Goal: Task Accomplishment & Management: Manage account settings

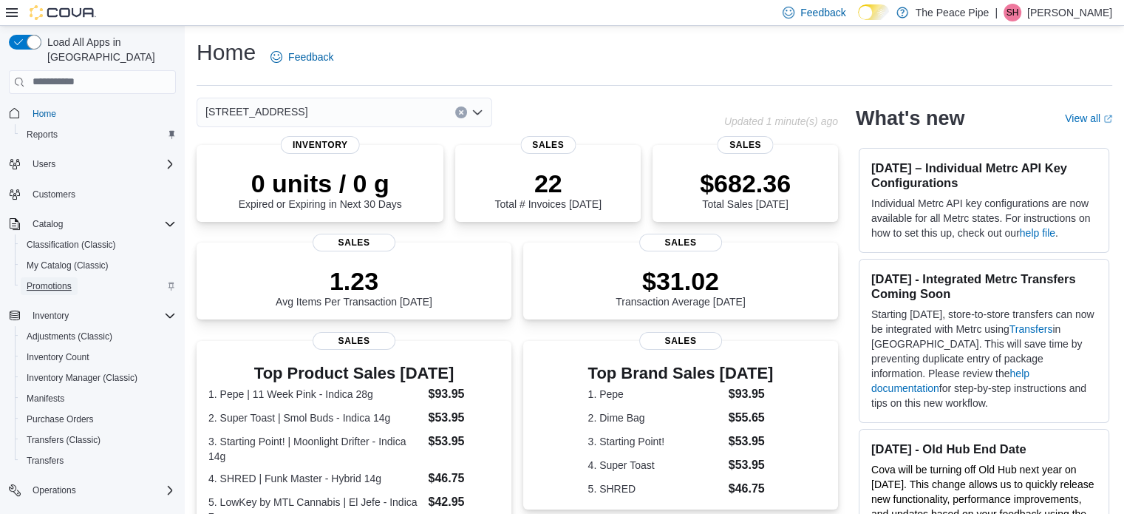
click at [56, 280] on span "Promotions" at bounding box center [49, 286] width 45 height 12
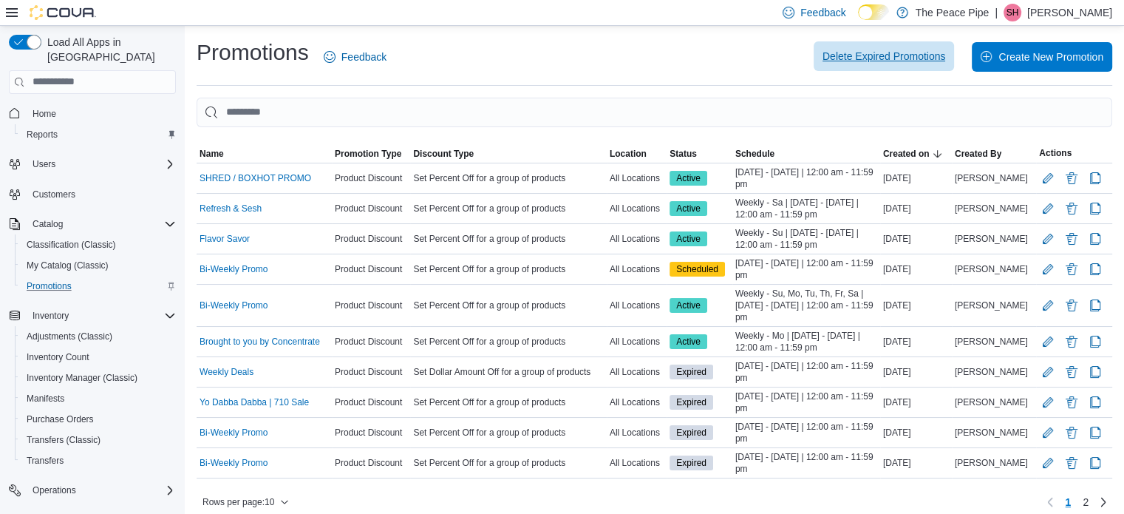
click at [910, 57] on span "Delete Expired Promotions" at bounding box center [883, 56] width 123 height 15
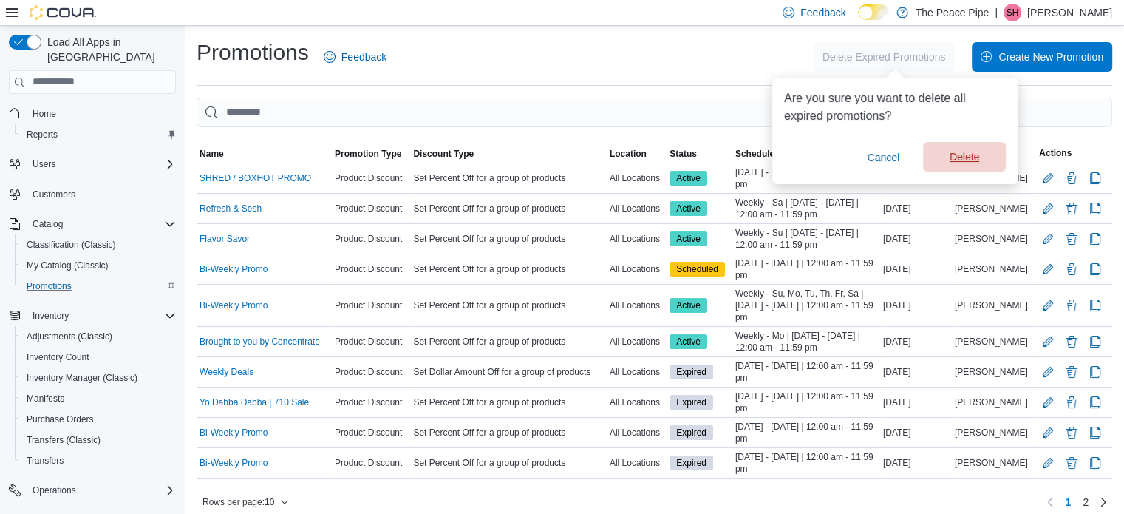
click at [961, 157] on span "Delete" at bounding box center [965, 156] width 30 height 15
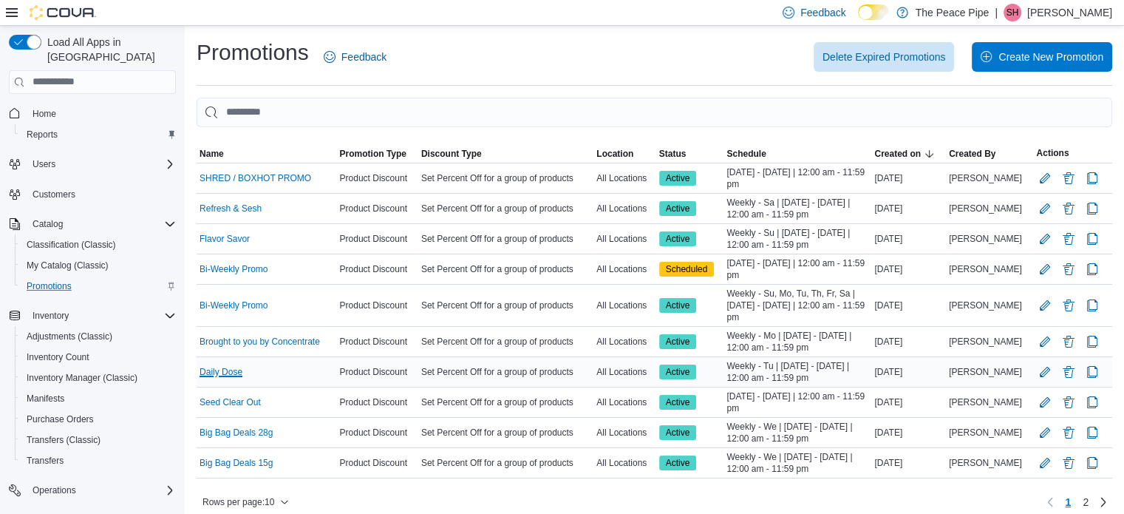
click at [231, 371] on link "Daily Dose" at bounding box center [221, 372] width 43 height 12
